Goal: Check status

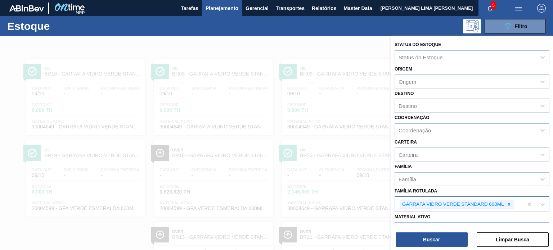
click at [505, 200] on div at bounding box center [509, 204] width 8 height 9
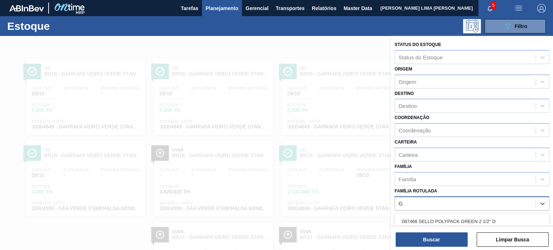
scroll to position [65, 0]
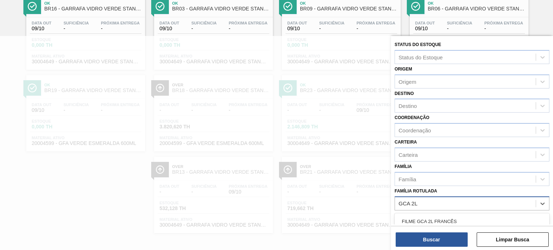
type Rotulada "GCA 2L H"
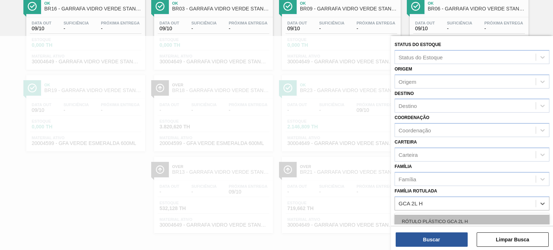
click at [474, 217] on div "RÓTULO PLÁSTICO GCA 2L H" at bounding box center [471, 221] width 155 height 13
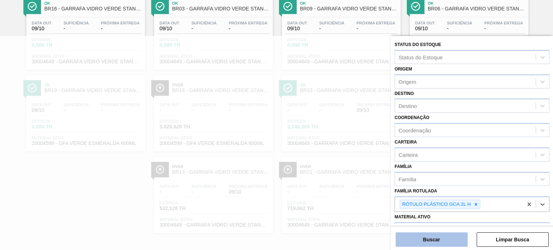
click at [459, 244] on button "Buscar" at bounding box center [432, 240] width 72 height 14
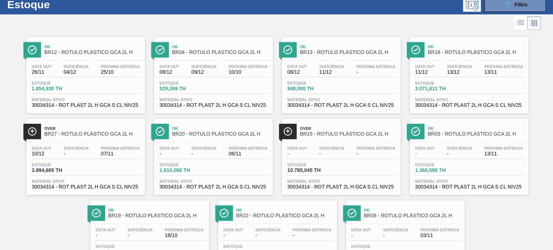
scroll to position [0, 0]
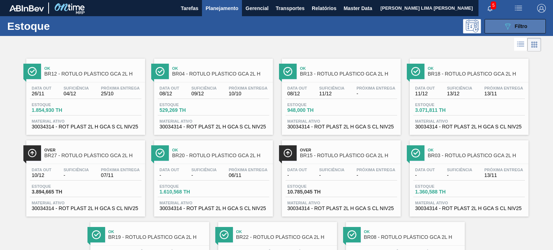
click at [511, 23] on div "089F7B8B-B2A5-4AFE-B5C0-19BA573D28AC Filtro" at bounding box center [515, 26] width 24 height 9
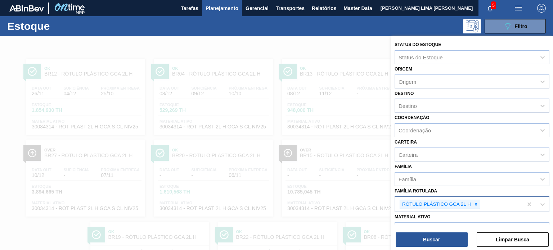
click at [475, 198] on div "RÓTULO PLÁSTICO GCA 2L H" at bounding box center [459, 204] width 128 height 15
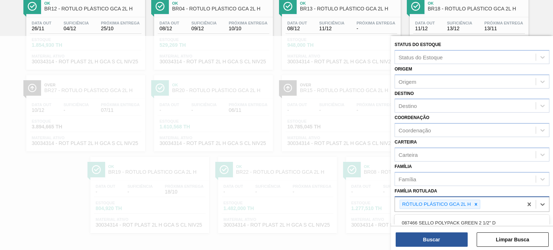
click at [477, 206] on div at bounding box center [476, 204] width 8 height 9
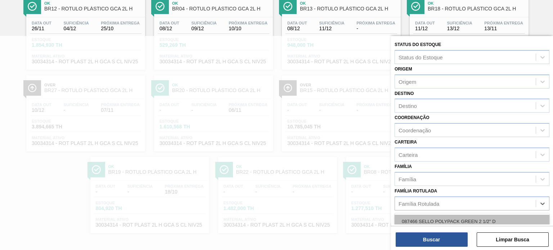
paste Rotulada "GARRAFA VIDRO CORONA 330ML FLINT"
type Rotulada "GARRAFA VIDRO CORONA 330ML FLINT"
click at [460, 222] on div "GARRAFA VIDRO CORONA 330ML FLINT" at bounding box center [471, 221] width 155 height 13
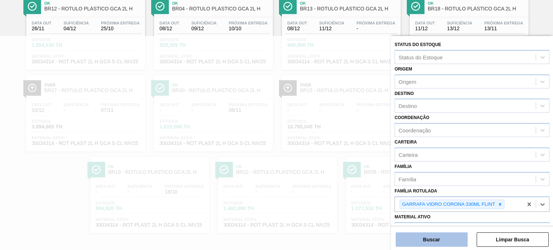
click at [455, 238] on button "Buscar" at bounding box center [432, 240] width 72 height 14
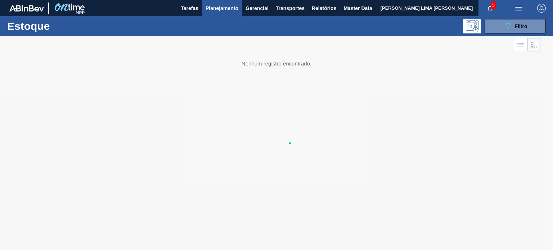
scroll to position [0, 0]
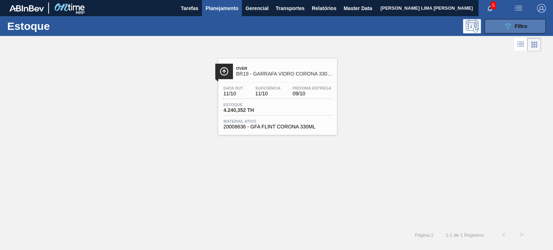
click at [506, 24] on icon at bounding box center [507, 26] width 5 height 6
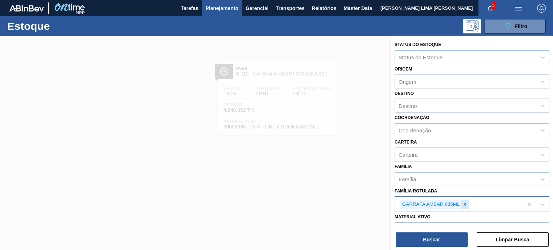
click at [464, 203] on icon at bounding box center [465, 204] width 3 height 3
paste Rotulada "GARRAFA AMBAR 300ML SPOC"
type Rotulada "GARRAFA AMBAR 300ML SPOC"
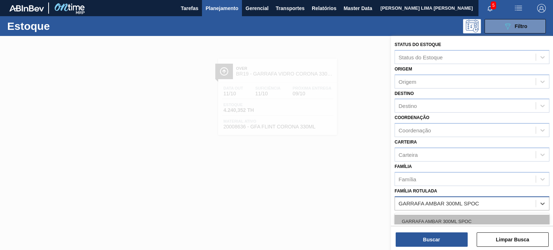
click at [451, 217] on div "GARRAFA AMBAR 300ML SPOC" at bounding box center [471, 221] width 155 height 13
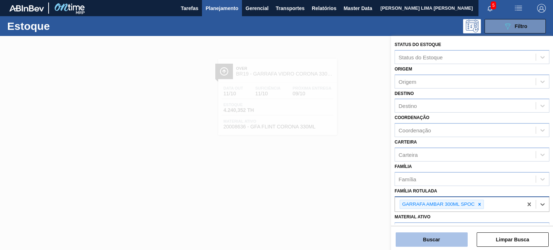
click at [448, 238] on button "Buscar" at bounding box center [432, 240] width 72 height 14
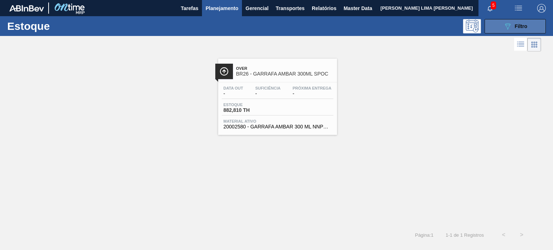
click at [499, 28] on button "089F7B8B-B2A5-4AFE-B5C0-19BA573D28AC Filtro" at bounding box center [514, 26] width 61 height 14
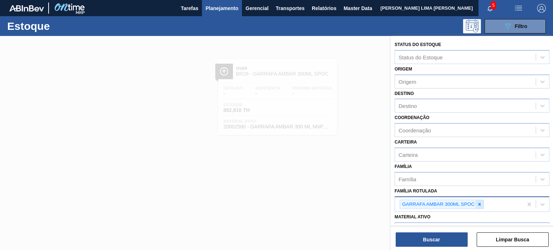
click at [477, 202] on icon at bounding box center [479, 204] width 5 height 5
paste Rotulada "GARRAFA VIDRO VERDE STANDARD 600ML"
type Rotulada "GARRAFA VIDRO VERDE STANDARD 600ML"
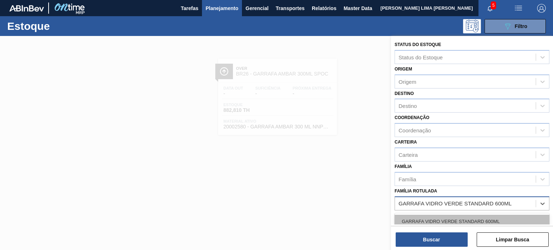
drag, startPoint x: 457, startPoint y: 221, endPoint x: 455, endPoint y: 224, distance: 4.2
click at [456, 221] on div "GARRAFA VIDRO VERDE STANDARD 600ML" at bounding box center [471, 221] width 155 height 13
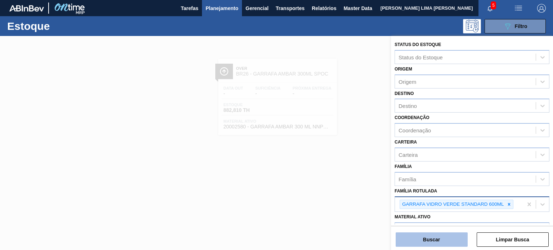
click at [442, 245] on button "Buscar" at bounding box center [432, 240] width 72 height 14
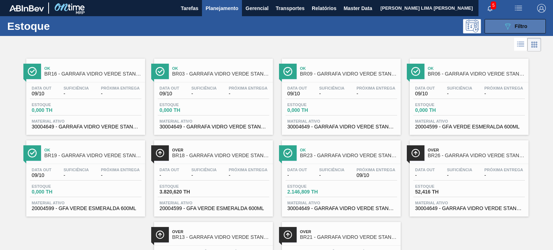
click at [538, 21] on button "089F7B8B-B2A5-4AFE-B5C0-19BA573D28AC Filtro" at bounding box center [514, 26] width 61 height 14
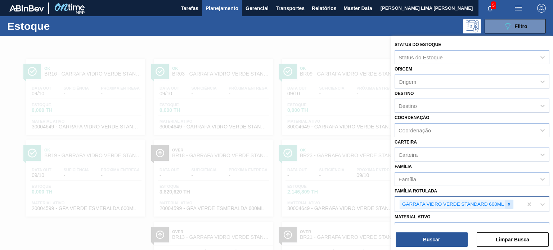
click at [507, 202] on icon at bounding box center [508, 204] width 5 height 5
paste Rotulada "GARRAFA BC DM LN 330ML OW"
type Rotulada "GARRAFA BC DM LN 330ML OW"
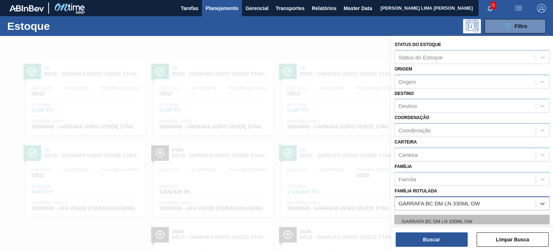
click at [478, 218] on div "GARRAFA BC DM LN 330ML OW" at bounding box center [471, 221] width 155 height 13
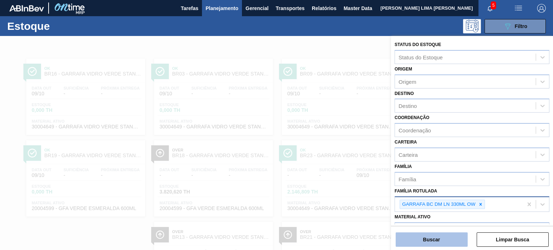
click at [454, 237] on button "Buscar" at bounding box center [432, 240] width 72 height 14
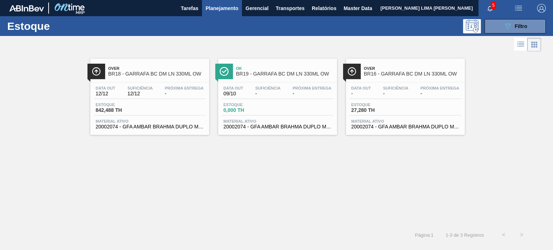
click at [276, 95] on span "-" at bounding box center [267, 93] width 25 height 5
click at [532, 26] on button "089F7B8B-B2A5-4AFE-B5C0-19BA573D28AC Filtro" at bounding box center [514, 26] width 61 height 14
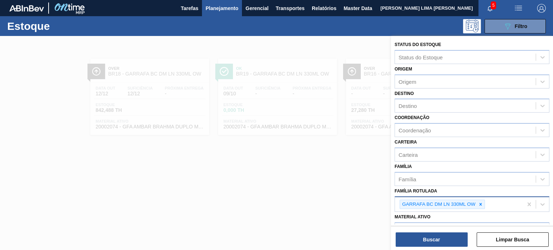
click at [479, 200] on div at bounding box center [481, 204] width 8 height 9
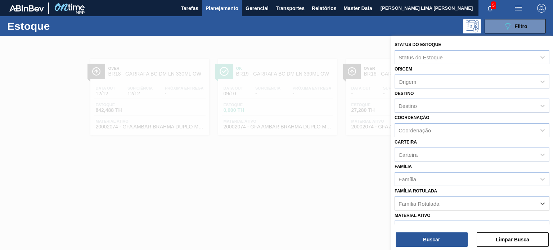
paste Rotulada "GARRAFA MICHELOB ULTRA 330ML"
type Rotulada "GARRAFA MICHELOB ULTRA 330ML"
drag, startPoint x: 474, startPoint y: 209, endPoint x: 469, endPoint y: 222, distance: 14.5
click at [469, 215] on div "GARRAFA MICHELOB ULTRA 330ML" at bounding box center [471, 221] width 155 height 13
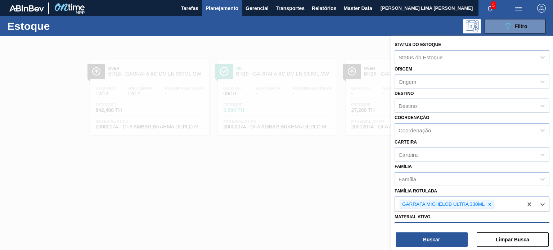
click at [468, 222] on div "Material ativo" at bounding box center [471, 229] width 155 height 14
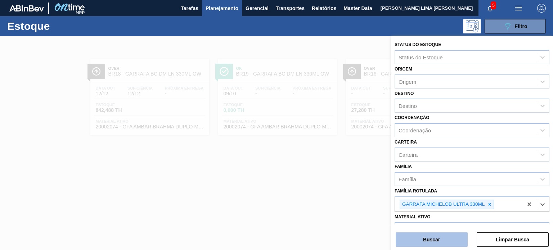
scroll to position [93, 0]
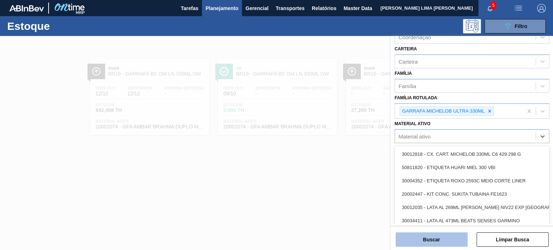
click at [454, 239] on button "Buscar" at bounding box center [432, 240] width 72 height 14
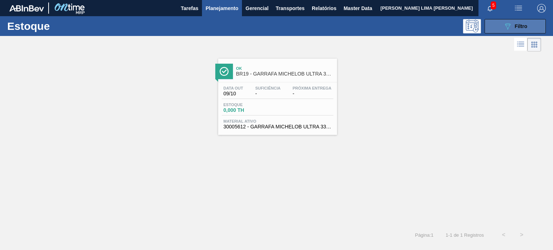
click at [494, 29] on button "089F7B8B-B2A5-4AFE-B5C0-19BA573D28AC Filtro" at bounding box center [514, 26] width 61 height 14
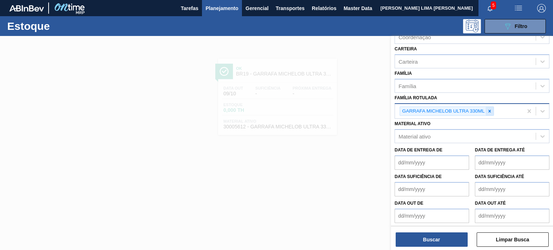
click at [489, 110] on icon at bounding box center [489, 111] width 3 height 3
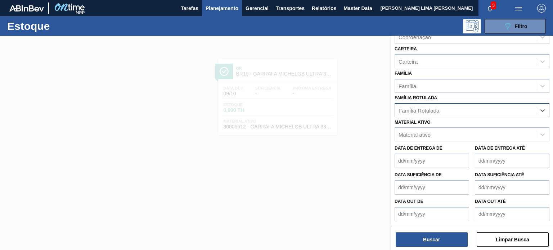
scroll to position [92, 0]
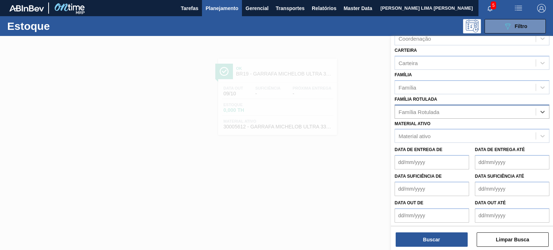
click at [462, 113] on div "Família Rotulada" at bounding box center [465, 112] width 141 height 10
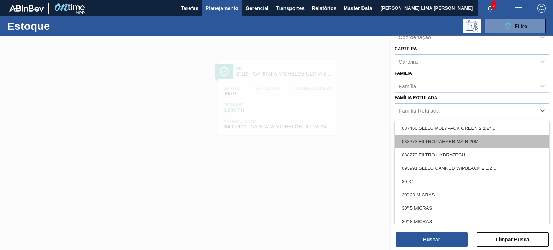
paste Rotulada "GARRAFA 355ML LN STANDARD"
type Rotulada "GARRAFA 355ML LN STANDARD"
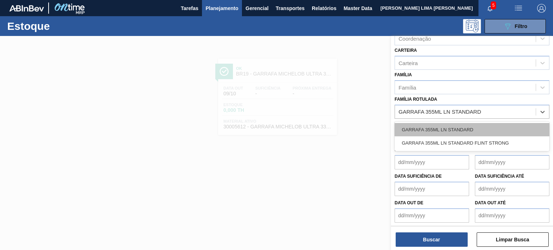
click at [443, 131] on div "GARRAFA 355ML LN STANDARD" at bounding box center [471, 129] width 155 height 13
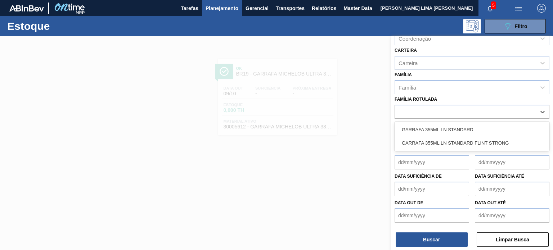
scroll to position [93, 0]
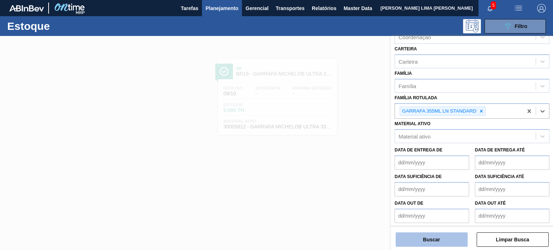
click at [443, 234] on button "Buscar" at bounding box center [432, 240] width 72 height 14
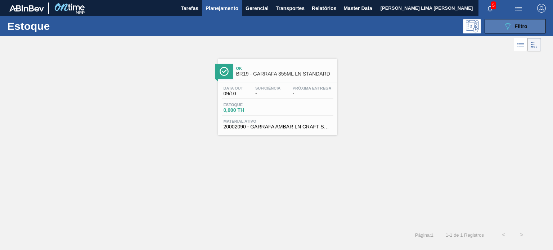
click at [507, 31] on button "089F7B8B-B2A5-4AFE-B5C0-19BA573D28AC Filtro" at bounding box center [514, 26] width 61 height 14
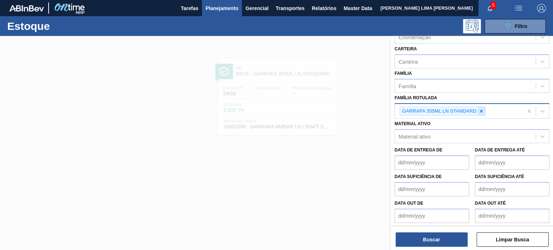
click at [479, 113] on div at bounding box center [481, 111] width 8 height 9
paste Rotulada "GARRAFA BUD 600ML OW"
type Rotulada "GARRAFA BUD 600ML OW"
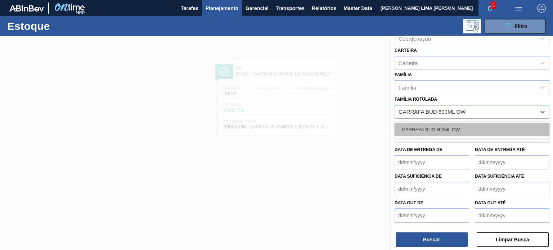
click at [454, 129] on div "GARRAFA BUD 600ML OW" at bounding box center [471, 129] width 155 height 13
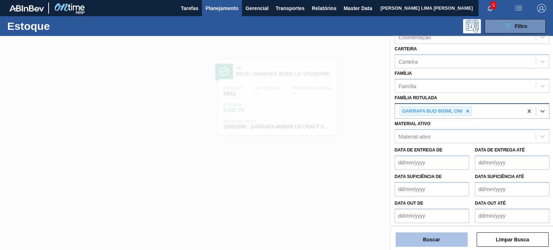
click at [445, 235] on button "Buscar" at bounding box center [432, 240] width 72 height 14
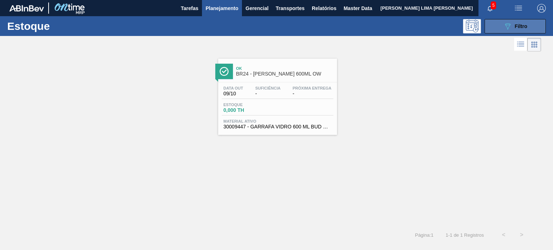
click at [498, 30] on button "089F7B8B-B2A5-4AFE-B5C0-19BA573D28AC Filtro" at bounding box center [514, 26] width 61 height 14
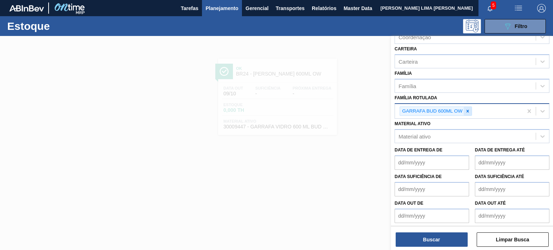
click at [465, 109] on icon at bounding box center [467, 111] width 5 height 5
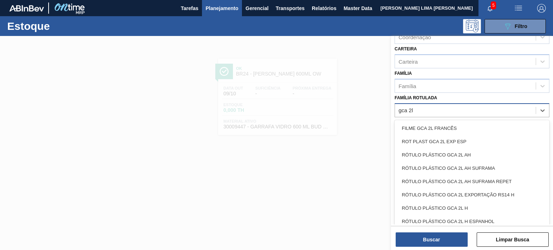
type Rotulada "gca 2l h"
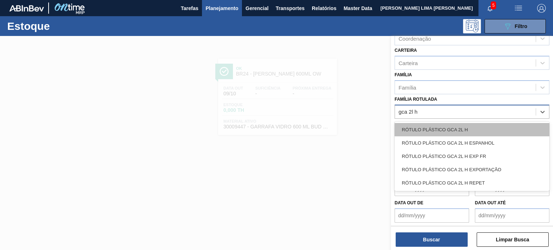
click at [468, 131] on div "RÓTULO PLÁSTICO GCA 2L H" at bounding box center [471, 129] width 155 height 13
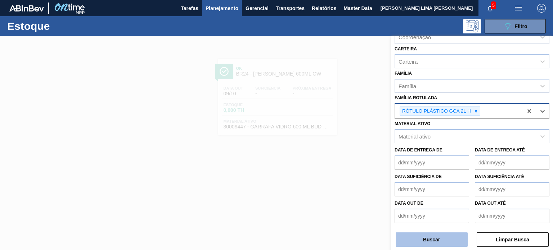
click at [431, 244] on button "Buscar" at bounding box center [432, 240] width 72 height 14
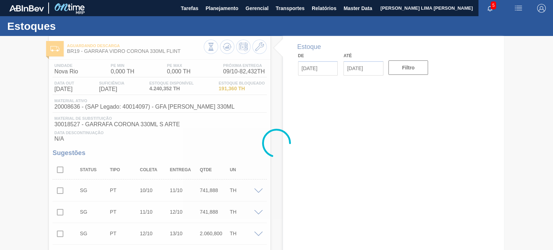
type input "[DATE]"
type input "05/09/2026"
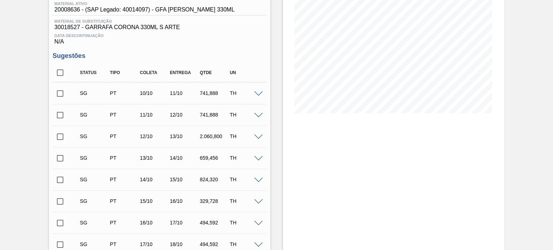
scroll to position [108, 0]
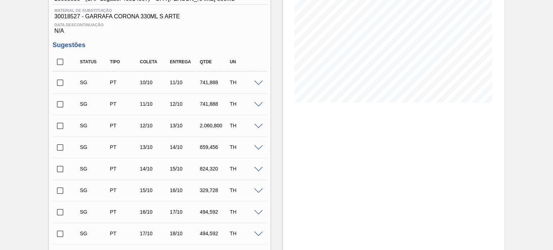
click at [257, 84] on span at bounding box center [258, 83] width 9 height 5
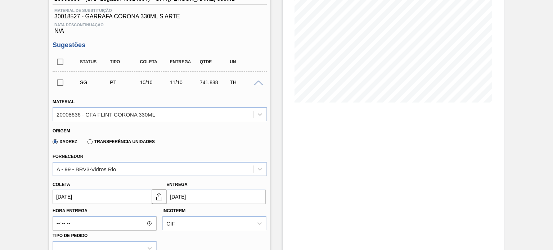
click at [257, 84] on span at bounding box center [258, 83] width 9 height 5
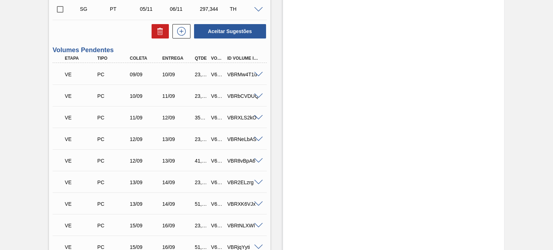
scroll to position [756, 0]
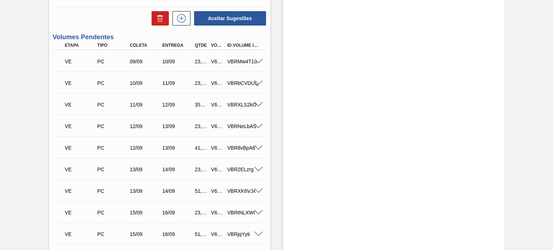
click at [258, 63] on span at bounding box center [258, 61] width 9 height 5
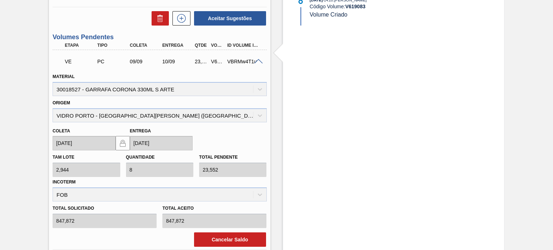
click at [257, 61] on span at bounding box center [258, 61] width 9 height 5
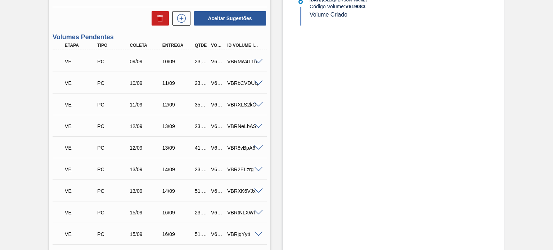
scroll to position [972, 0]
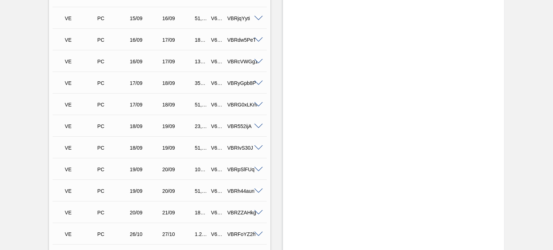
click at [259, 125] on span at bounding box center [258, 126] width 9 height 5
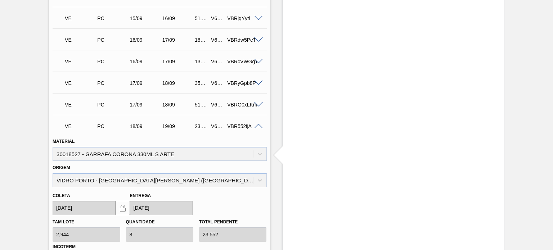
click at [259, 125] on span at bounding box center [258, 126] width 9 height 5
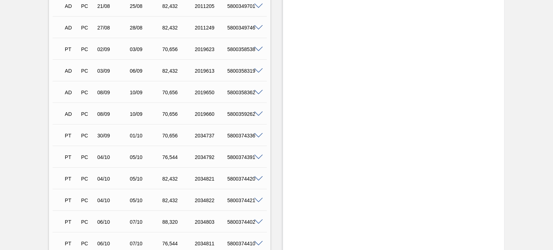
scroll to position [1332, 0]
click at [255, 113] on span at bounding box center [258, 114] width 9 height 5
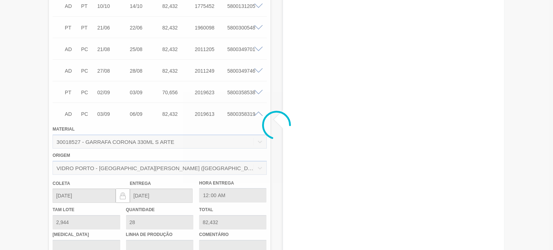
click at [255, 113] on div at bounding box center [276, 125] width 553 height 250
click at [256, 113] on div at bounding box center [276, 125] width 553 height 250
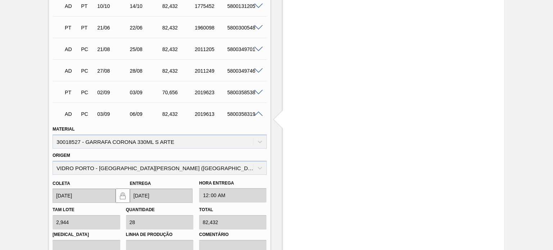
click at [257, 114] on span at bounding box center [258, 114] width 9 height 5
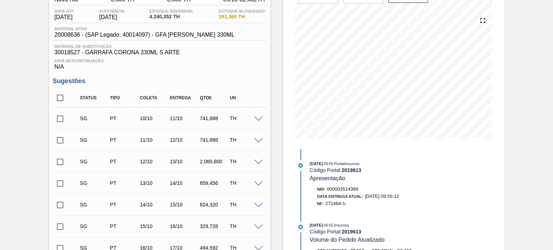
scroll to position [0, 0]
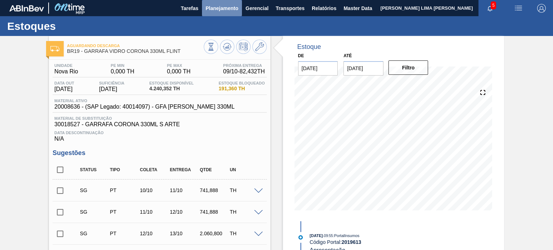
click at [223, 10] on span "Planejamento" at bounding box center [222, 8] width 33 height 9
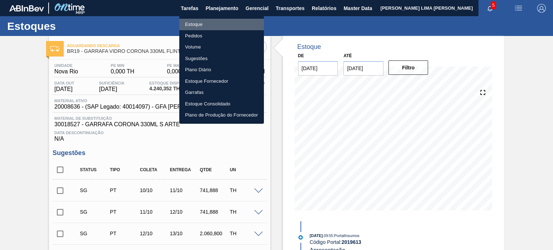
drag, startPoint x: 207, startPoint y: 23, endPoint x: 476, endPoint y: 44, distance: 269.3
click at [207, 23] on li "Estoque" at bounding box center [221, 25] width 85 height 12
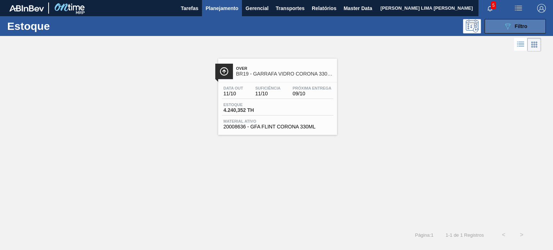
click at [507, 23] on icon at bounding box center [507, 26] width 5 height 6
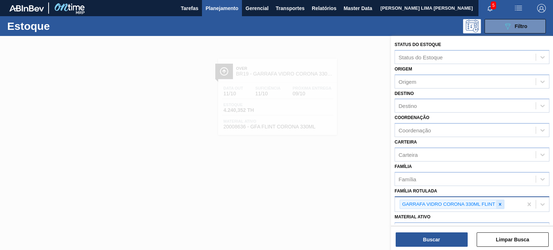
click at [497, 202] on icon at bounding box center [499, 204] width 5 height 5
paste Rotulada "GARRAFA AMBAR 635ML"
type Rotulada "GARRAFA AMBAR 635ML"
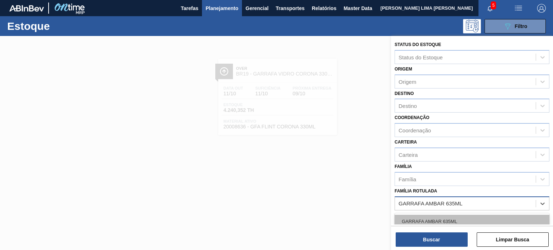
click at [460, 219] on div "GARRAFA AMBAR 635ML" at bounding box center [471, 221] width 155 height 13
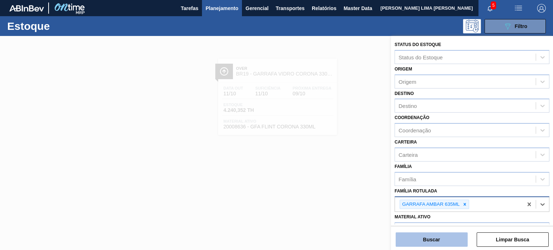
click at [451, 235] on button "Buscar" at bounding box center [432, 240] width 72 height 14
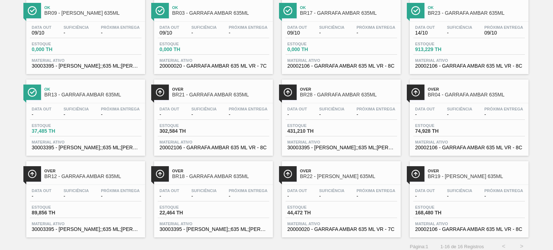
scroll to position [147, 0]
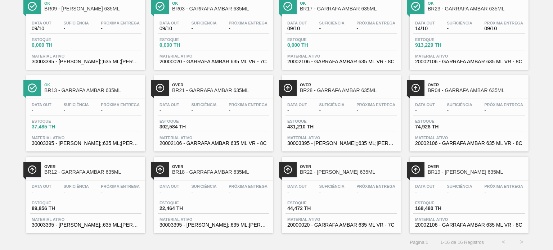
click at [436, 192] on div "Data out -" at bounding box center [424, 189] width 23 height 10
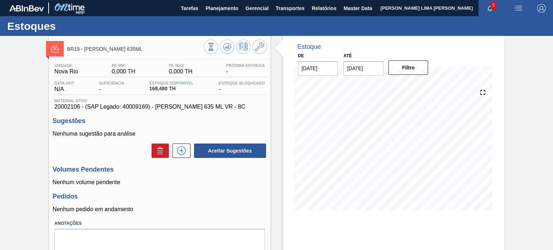
click at [117, 53] on div "BR19 - GARRAFA AMBAR 635ML" at bounding box center [135, 49] width 136 height 16
click at [117, 51] on span "BR19 - GARRAFA AMBAR 635ML" at bounding box center [135, 48] width 136 height 5
click at [227, 54] on div at bounding box center [235, 48] width 63 height 16
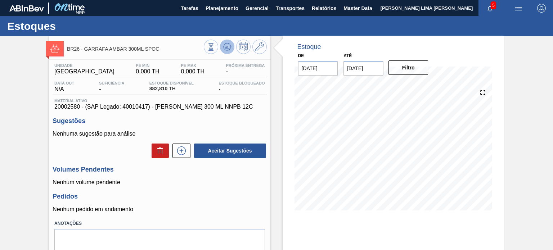
click at [227, 54] on button at bounding box center [227, 47] width 14 height 14
click at [64, 70] on span "[GEOGRAPHIC_DATA]" at bounding box center [84, 71] width 60 height 6
click at [64, 70] on span "Uberlândia" at bounding box center [84, 71] width 60 height 6
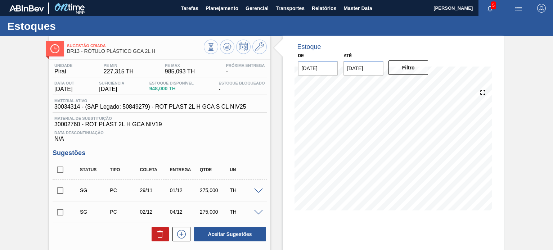
click at [249, 108] on div "Material ativo 30034314 - (SAP Legado: 50849279) - ROT PLAST 2L H GCA S CL NIV25" at bounding box center [160, 106] width 214 height 14
click at [292, 100] on div "06/11 Projeção de Estoque 228 [DOMAIN_NAME] 120 Política Objetiva 606.204 Suges…" at bounding box center [394, 149] width 204 height 144
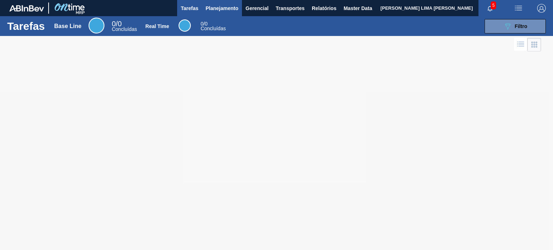
click at [220, 14] on button "Planejamento" at bounding box center [222, 8] width 40 height 16
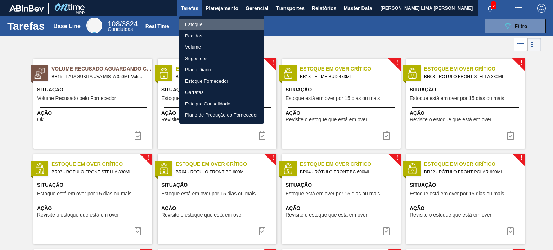
click at [212, 26] on li "Estoque" at bounding box center [221, 25] width 85 height 12
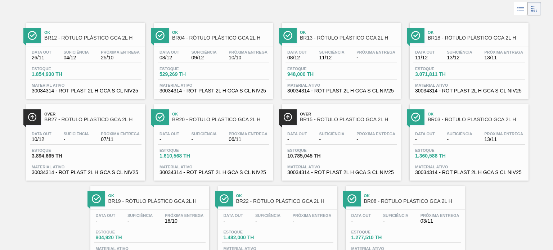
scroll to position [65, 0]
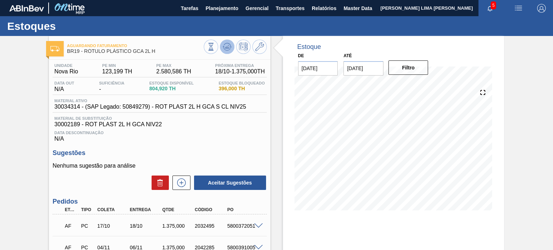
click at [226, 50] on icon at bounding box center [227, 46] width 9 height 9
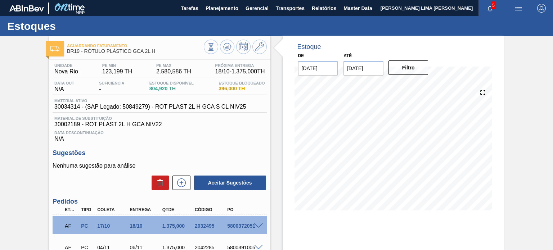
click at [203, 107] on span "30034314 - (SAP Legado: 50849279) - ROT PLAST 2L H GCA S CL NIV25" at bounding box center [149, 107] width 191 height 6
